Goal: Information Seeking & Learning: Find specific fact

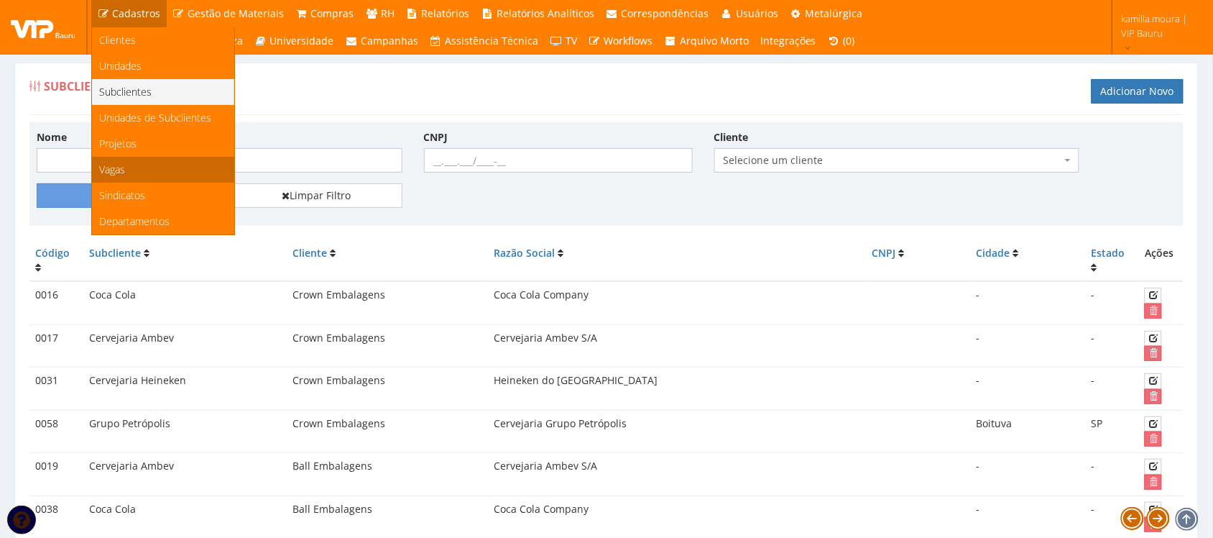
click at [152, 172] on link "Vagas" at bounding box center [163, 170] width 142 height 26
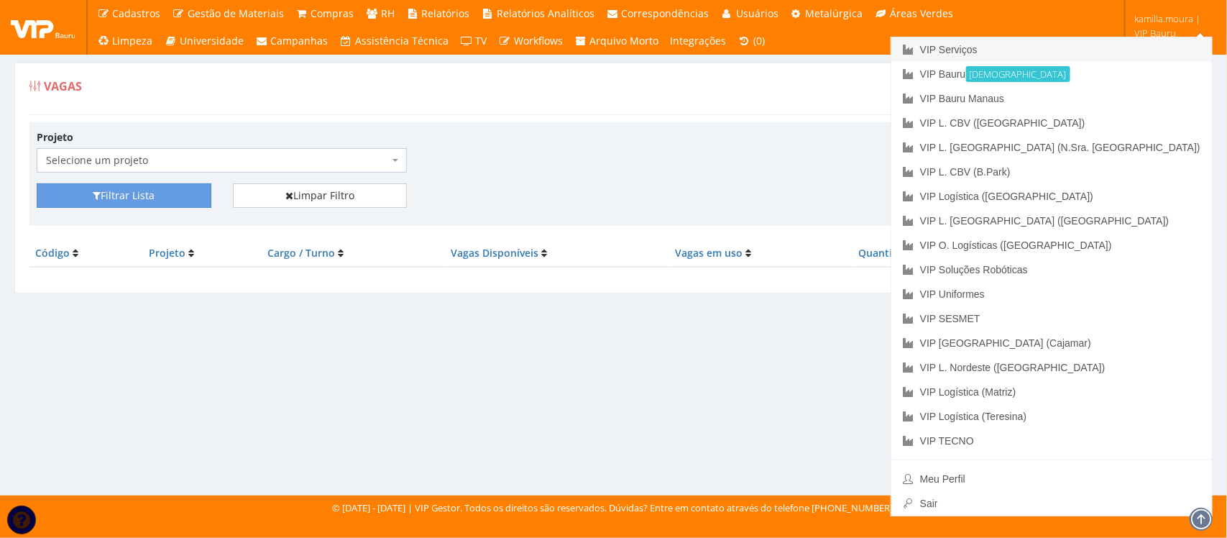
click at [1105, 48] on link "VIP Serviços" at bounding box center [1051, 49] width 321 height 24
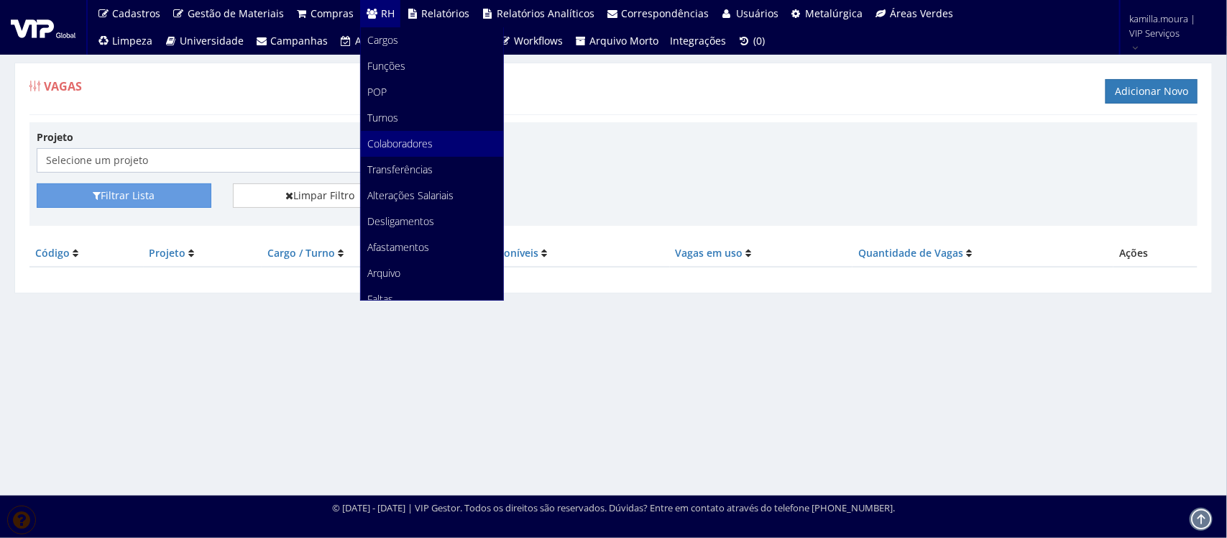
click at [415, 140] on span "Colaboradores" at bounding box center [400, 144] width 65 height 14
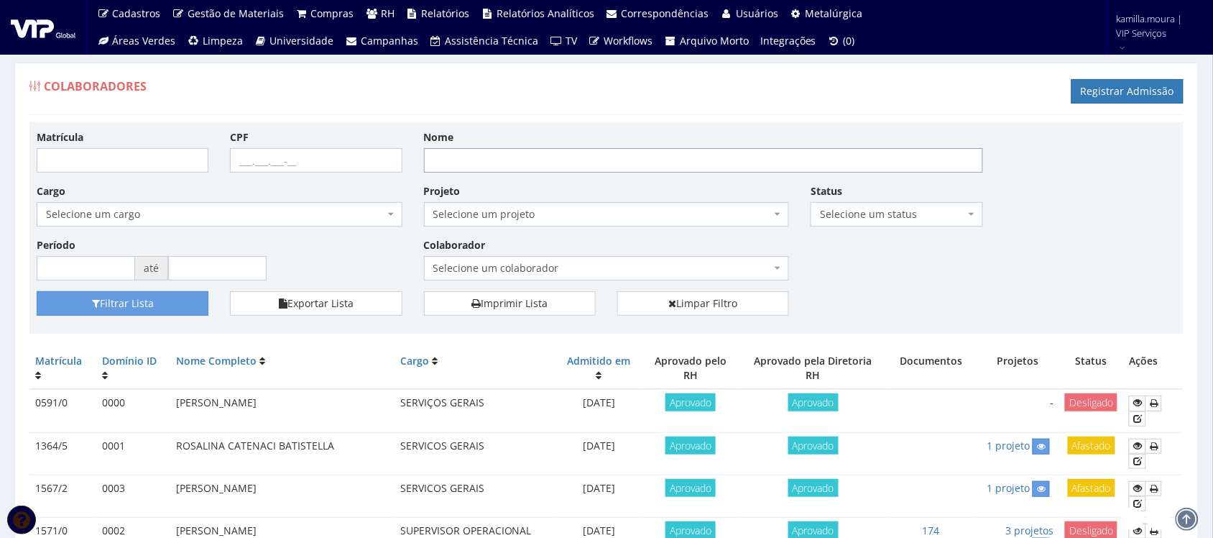
click at [492, 156] on input "Nome" at bounding box center [703, 160] width 559 height 24
type input "j"
type input "JUSSARA"
click at [37, 291] on button "Filtrar Lista" at bounding box center [123, 303] width 172 height 24
